Goal: Register for event/course

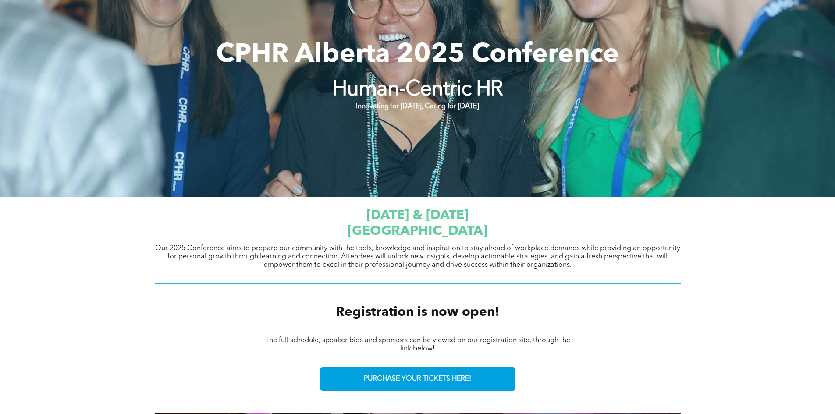
scroll to position [131, 0]
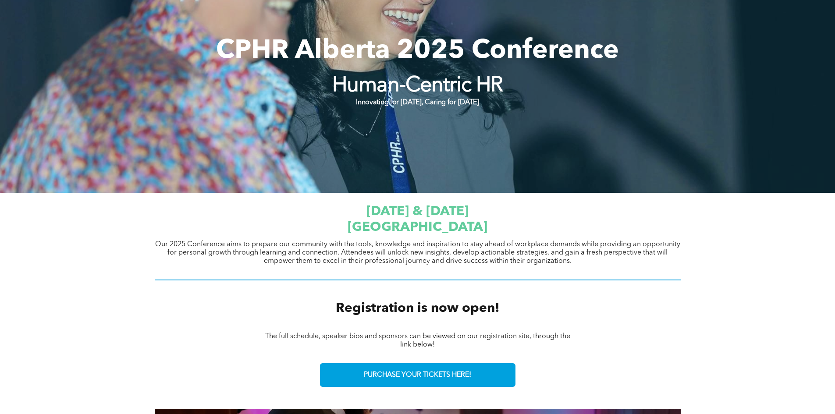
drag, startPoint x: 702, startPoint y: 239, endPoint x: 693, endPoint y: 240, distance: 8.8
click at [702, 238] on div "September 23 & 24, 2025 JW Marriott Edmonton ICE District Our 2025 Conference a…" at bounding box center [417, 242] width 835 height 99
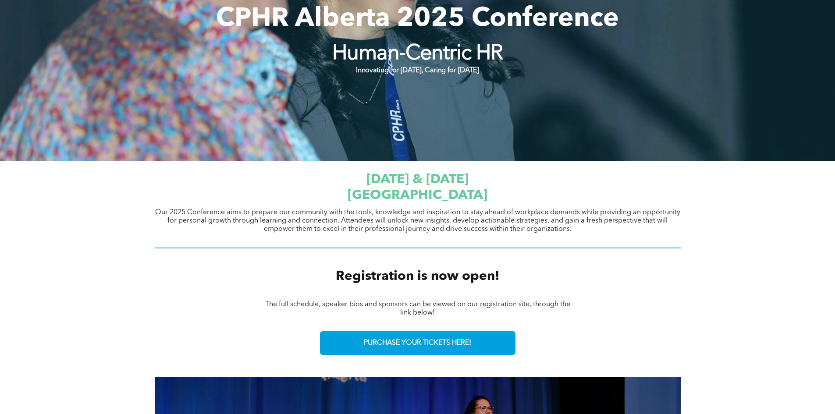
scroll to position [175, 0]
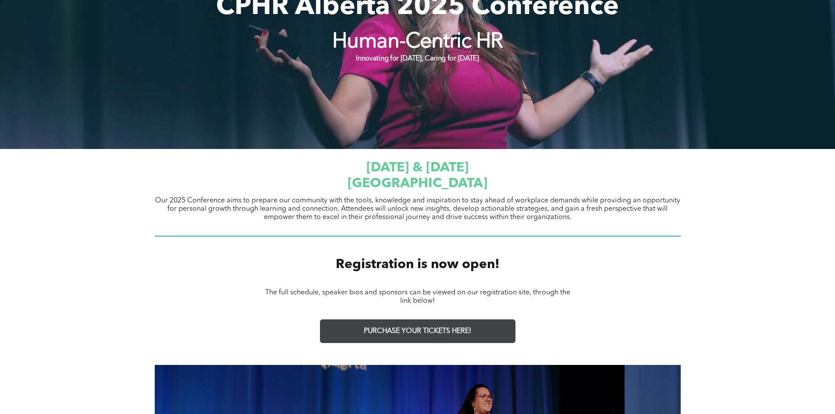
click at [421, 334] on span "PURCHASE YOUR TICKETS HERE!" at bounding box center [417, 331] width 107 height 8
